Goal: Check status: Check status

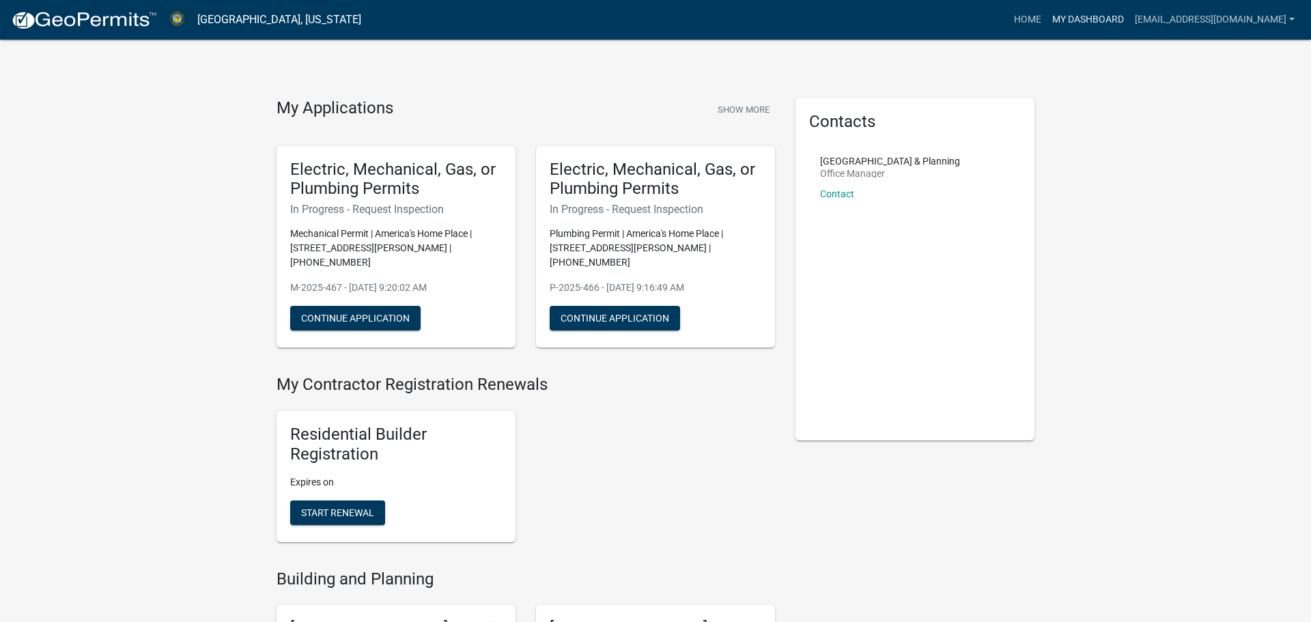
click at [1078, 9] on link "My Dashboard" at bounding box center [1088, 20] width 83 height 26
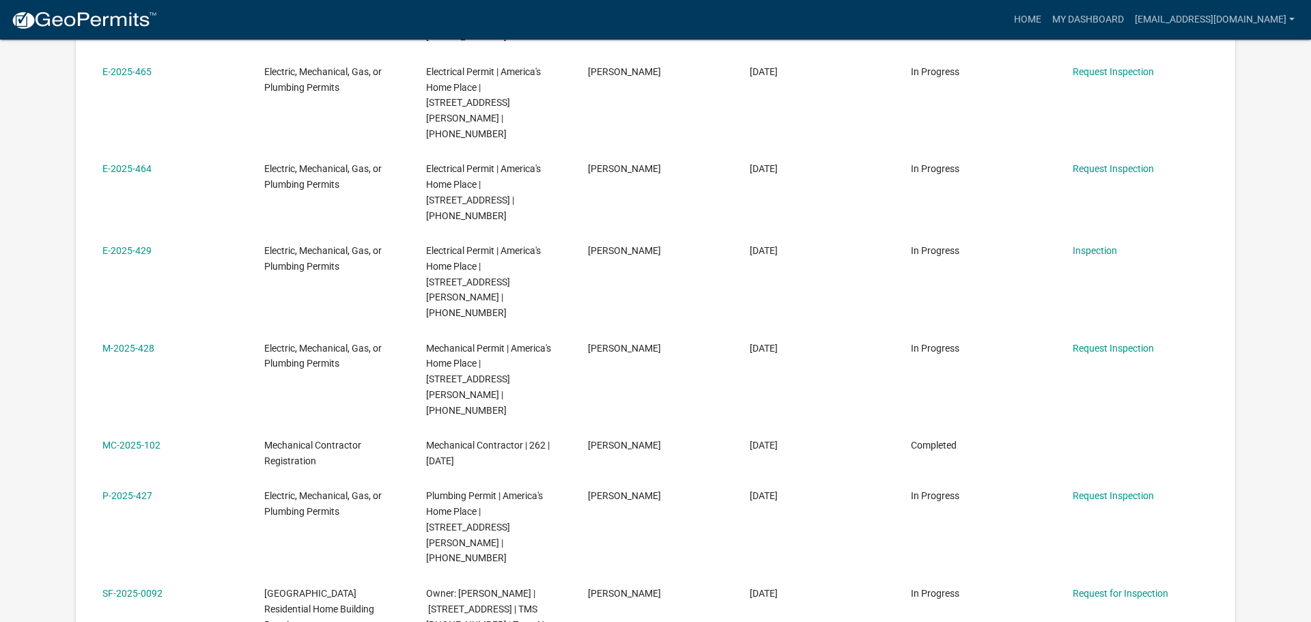
scroll to position [497, 0]
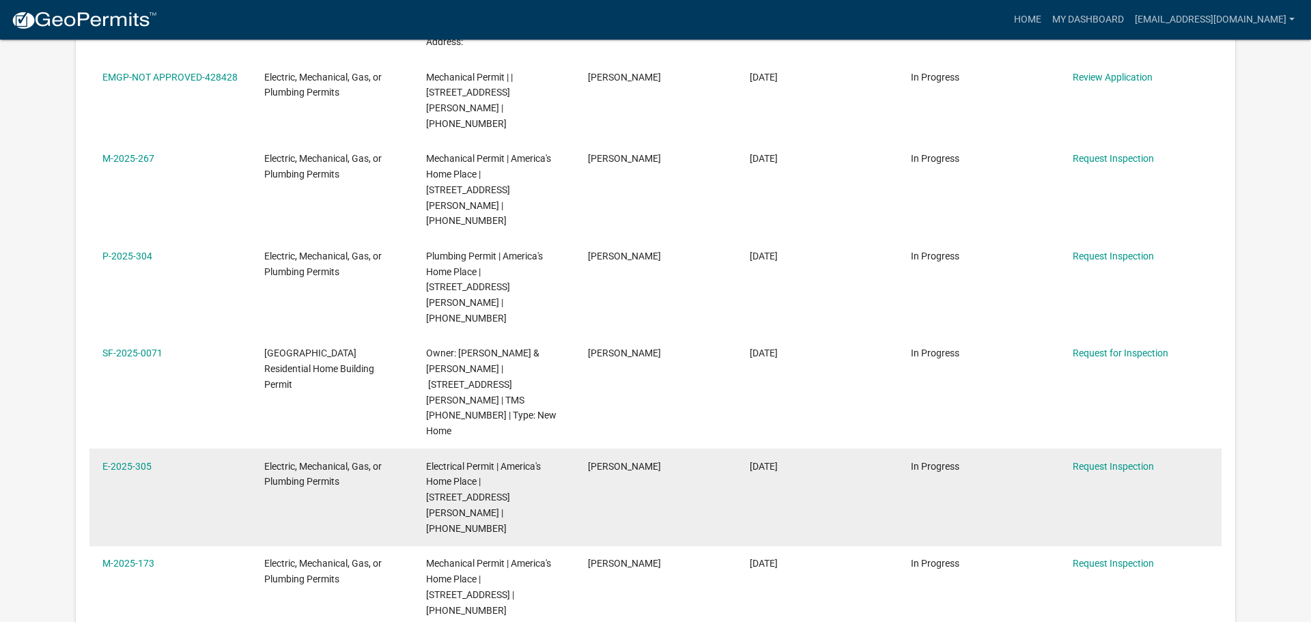
scroll to position [581, 0]
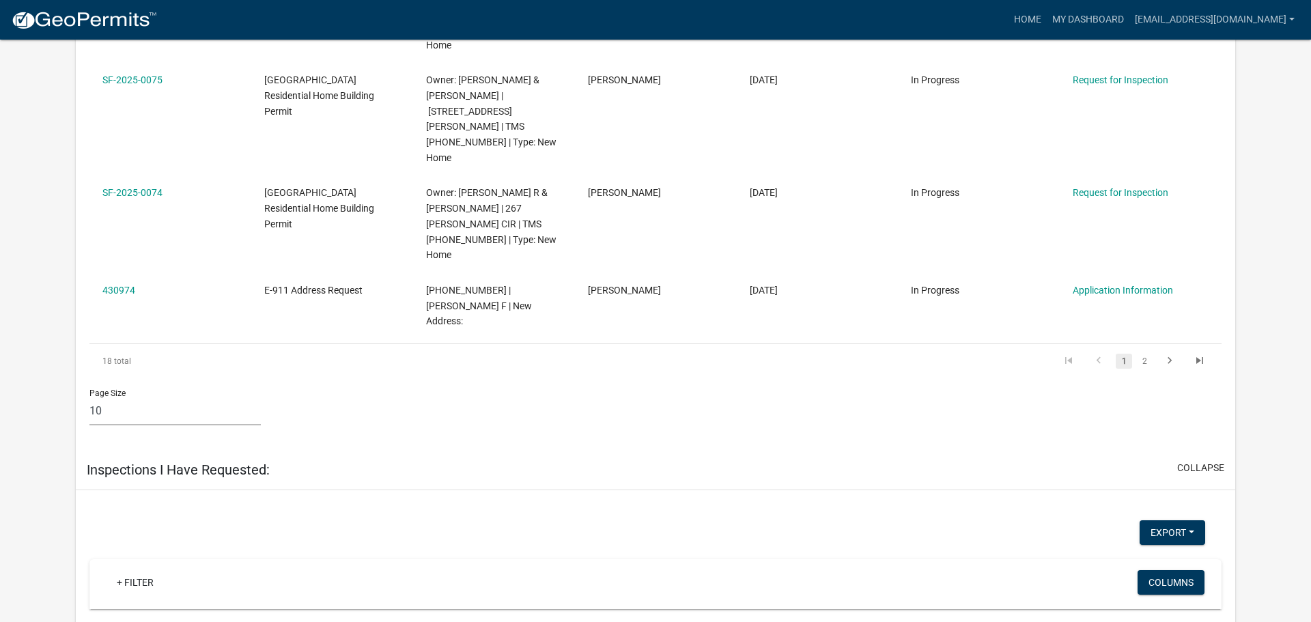
scroll to position [1814, 0]
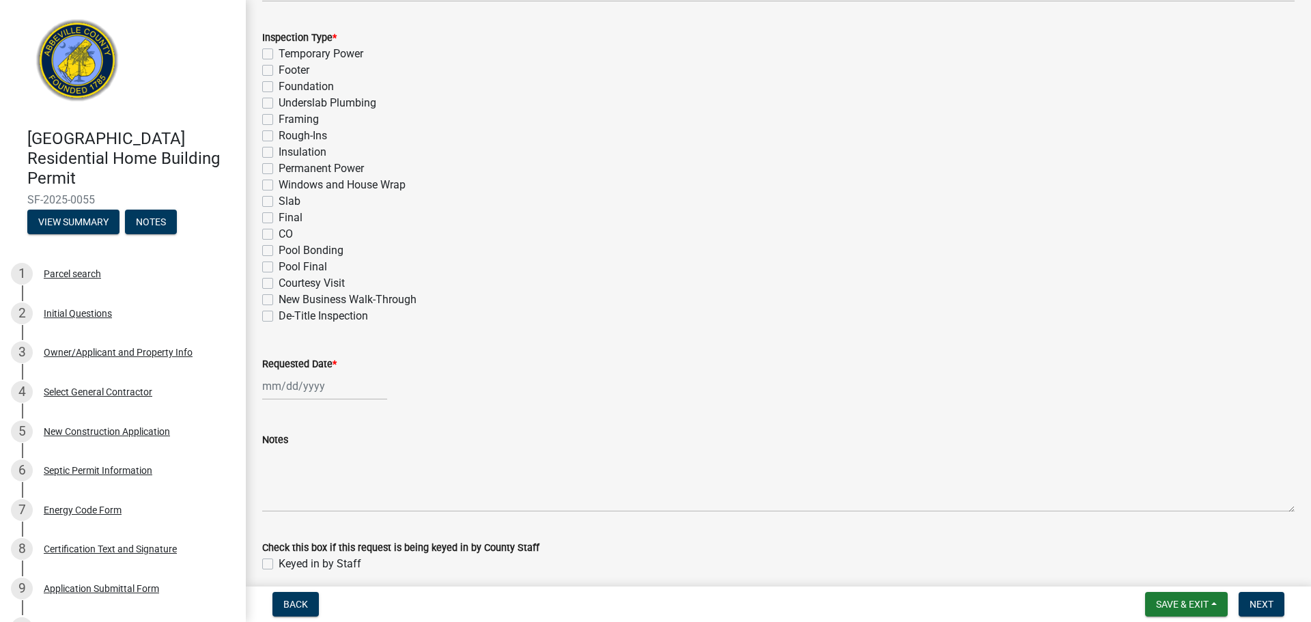
scroll to position [671, 0]
